Goal: Book appointment/travel/reservation

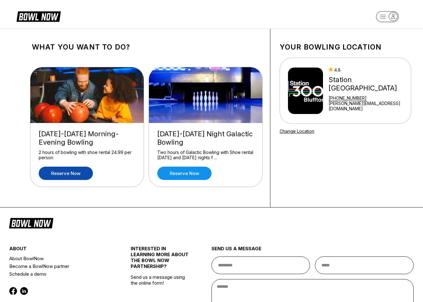
click at [65, 175] on link "Reserve now" at bounding box center [66, 173] width 54 height 13
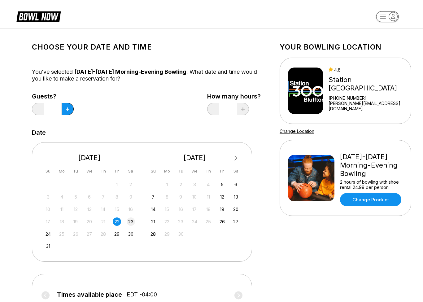
click at [131, 223] on div "23" at bounding box center [131, 221] width 8 height 8
click at [69, 109] on icon at bounding box center [67, 108] width 3 height 3
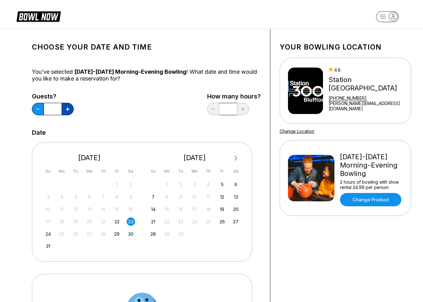
click at [69, 108] on icon at bounding box center [67, 108] width 3 height 3
click at [37, 108] on button at bounding box center [38, 109] width 12 height 12
type input "*"
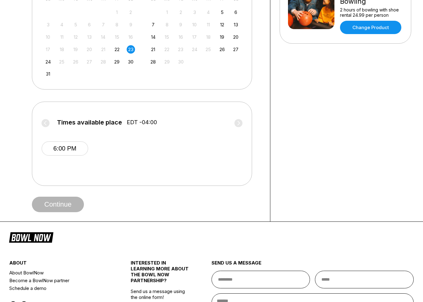
scroll to position [176, 0]
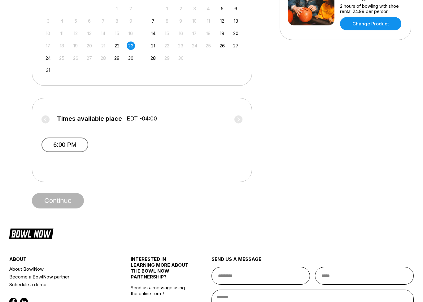
click at [62, 146] on button "6:00 PM" at bounding box center [64, 144] width 47 height 15
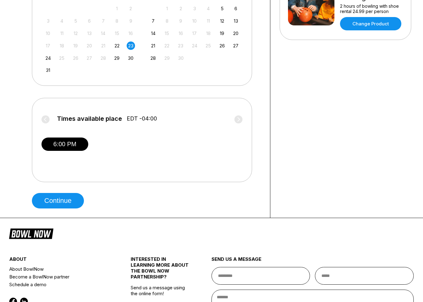
click at [42, 119] on label "Times available place EDT -04:00" at bounding box center [141, 120] width 201 height 10
click at [44, 57] on div "24" at bounding box center [48, 58] width 8 height 8
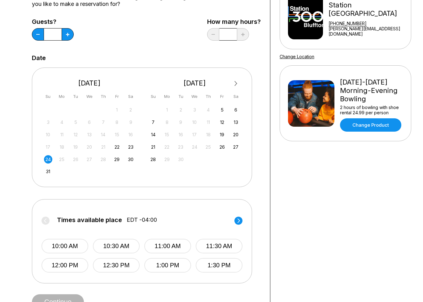
scroll to position [0, 0]
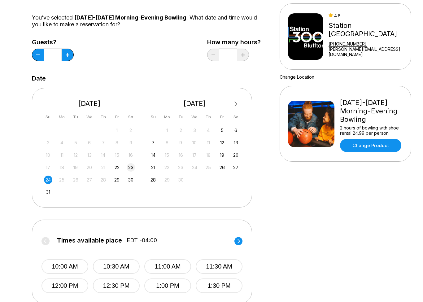
click at [133, 167] on div "23" at bounding box center [131, 167] width 8 height 8
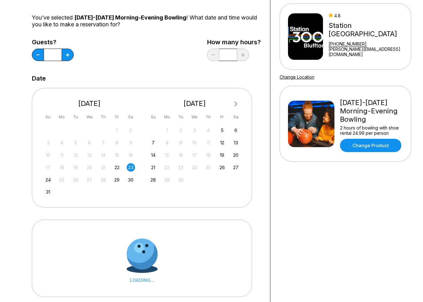
scroll to position [54, 0]
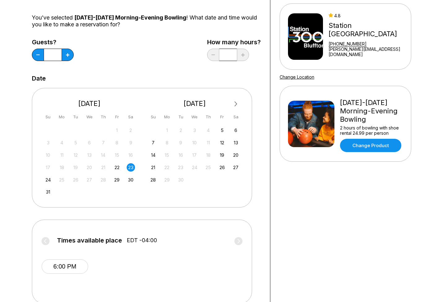
click at [37, 192] on div "Next Month August 2025 Su Mo Tu We Th Fr Sa 27 28 29 30 31 1 2 3 4 5 6 7 8 9 10…" at bounding box center [142, 147] width 220 height 119
click at [46, 244] on label "Times available place EDT -04:00" at bounding box center [141, 242] width 201 height 10
click at [45, 240] on label "Times available place EDT -04:00" at bounding box center [141, 242] width 201 height 10
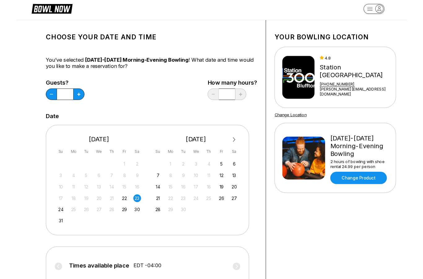
scroll to position [0, 0]
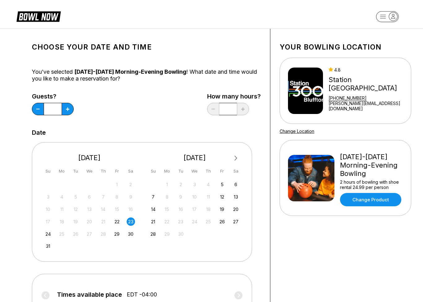
click at [317, 96] on img at bounding box center [305, 90] width 35 height 46
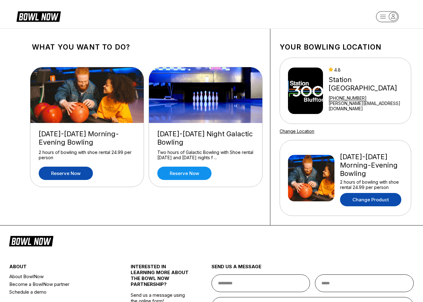
click at [377, 196] on link "Change Product" at bounding box center [370, 199] width 61 height 13
